Goal: Download file/media

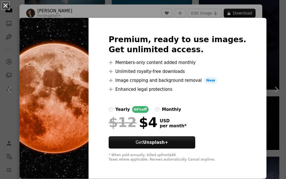
click at [3, 8] on button "An X shape" at bounding box center [5, 5] width 7 height 7
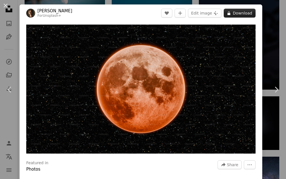
click at [237, 14] on button "A lock Download" at bounding box center [240, 13] width 32 height 9
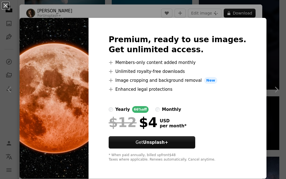
click at [75, 10] on div "An X shape Premium, ready to use images. Get unlimited access. A plus sign Memb…" at bounding box center [143, 89] width 286 height 179
